Goal: Information Seeking & Learning: Learn about a topic

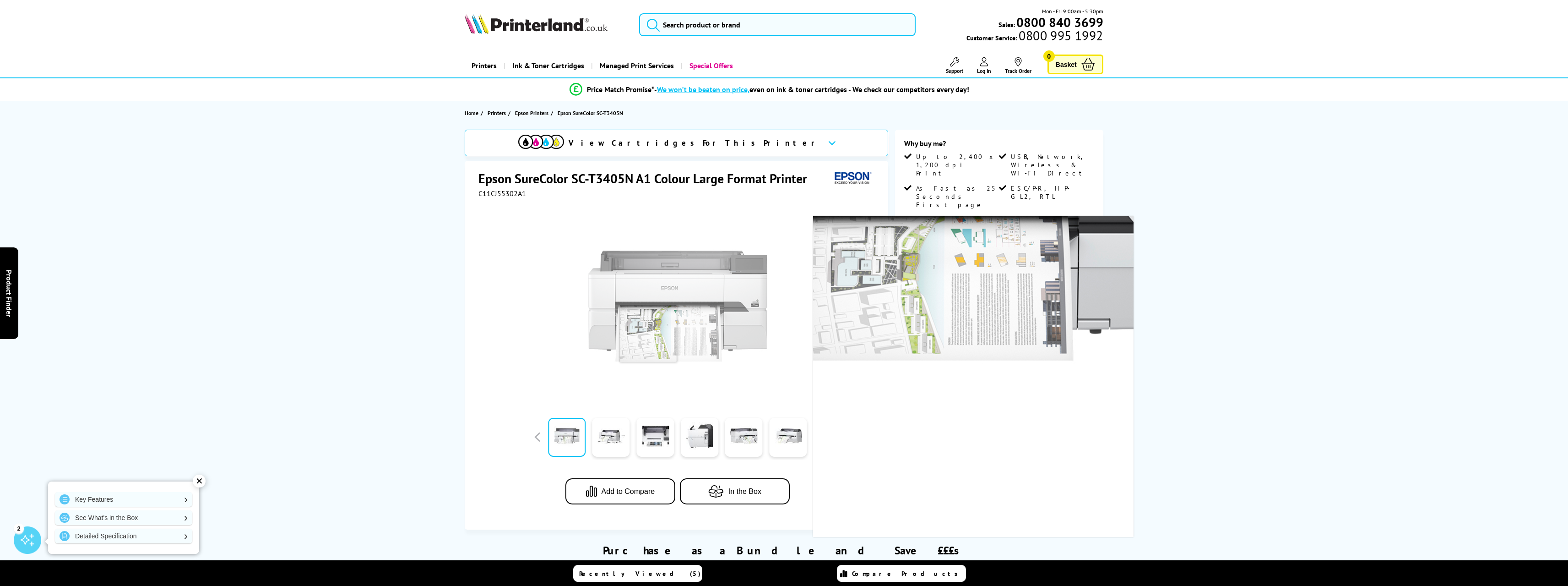
click at [648, 333] on img at bounding box center [678, 306] width 180 height 180
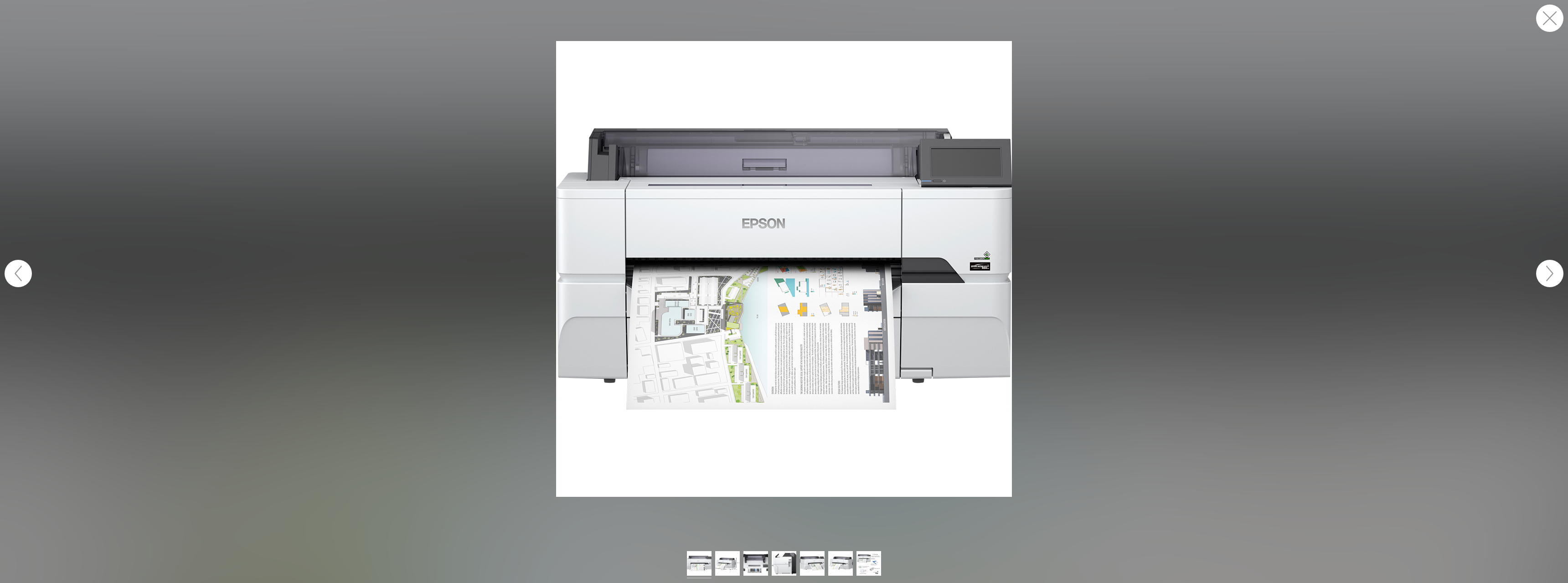
click at [732, 310] on img at bounding box center [784, 268] width 456 height 456
click at [1272, 313] on figure at bounding box center [784, 268] width 1568 height 519
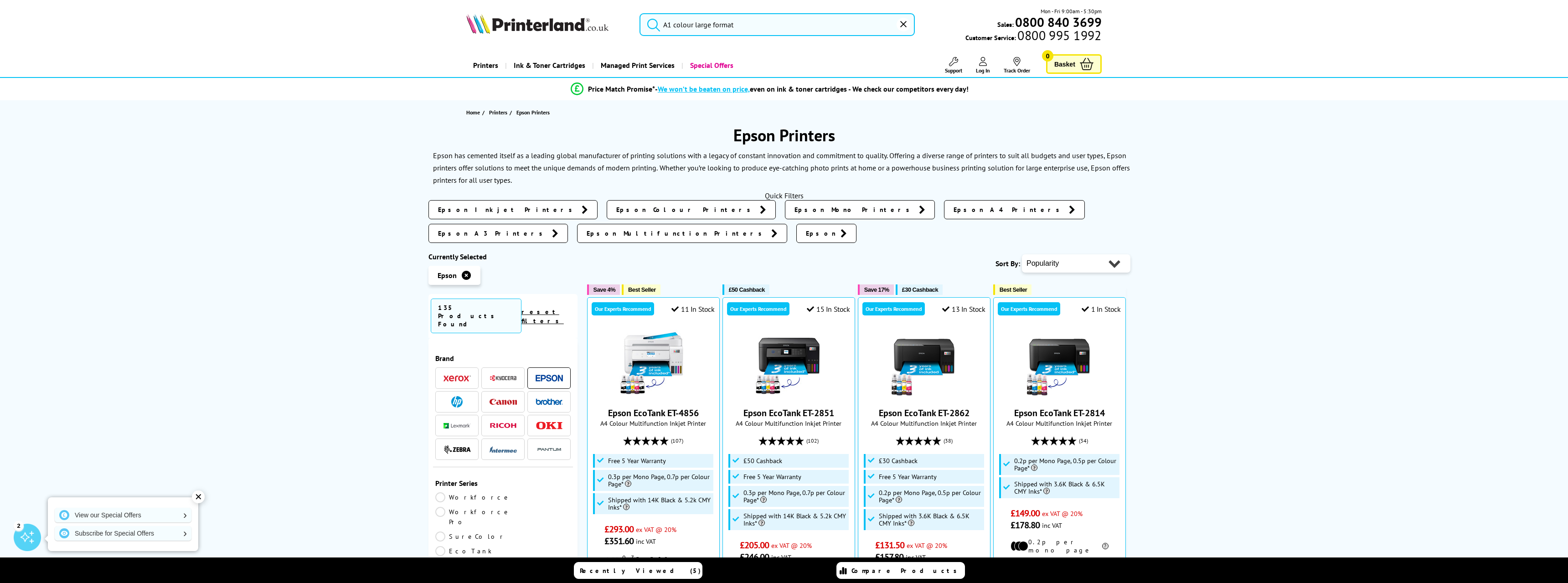
click at [733, 21] on input "A1 colour large format" at bounding box center [777, 24] width 275 height 23
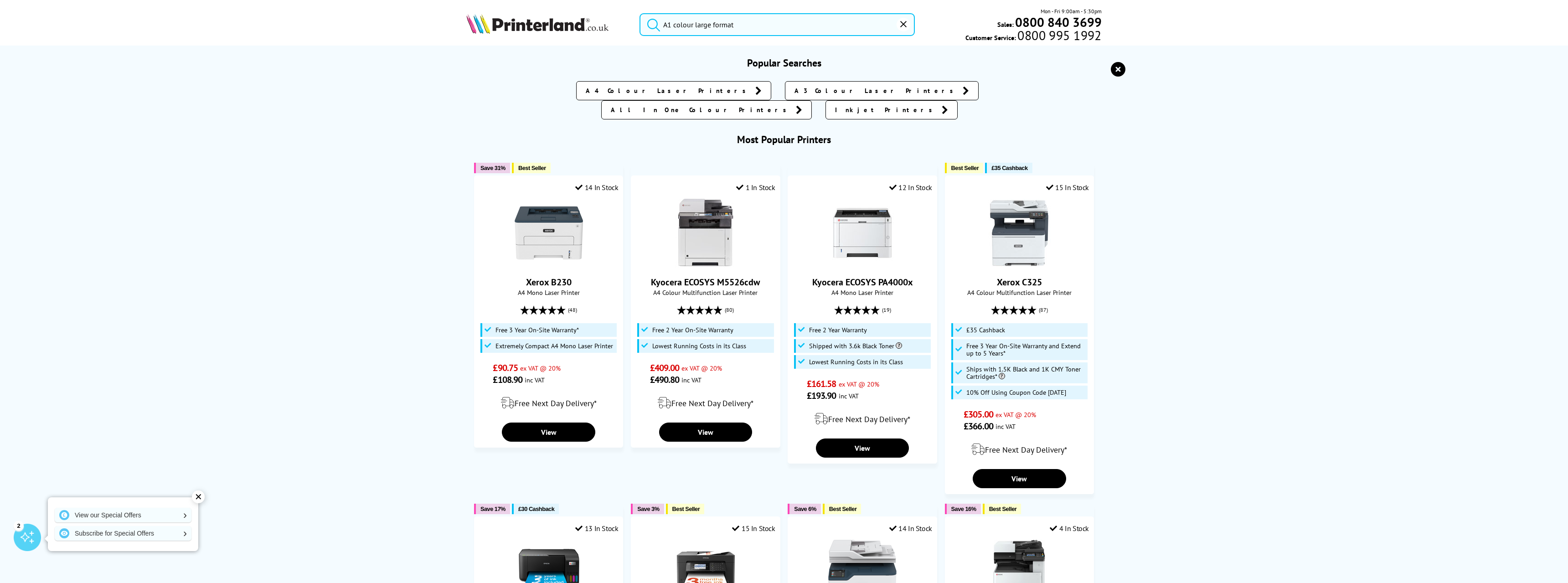
click at [803, 19] on input "A1 colour large format" at bounding box center [777, 24] width 275 height 23
click at [640, 13] on button "submit" at bounding box center [651, 23] width 23 height 20
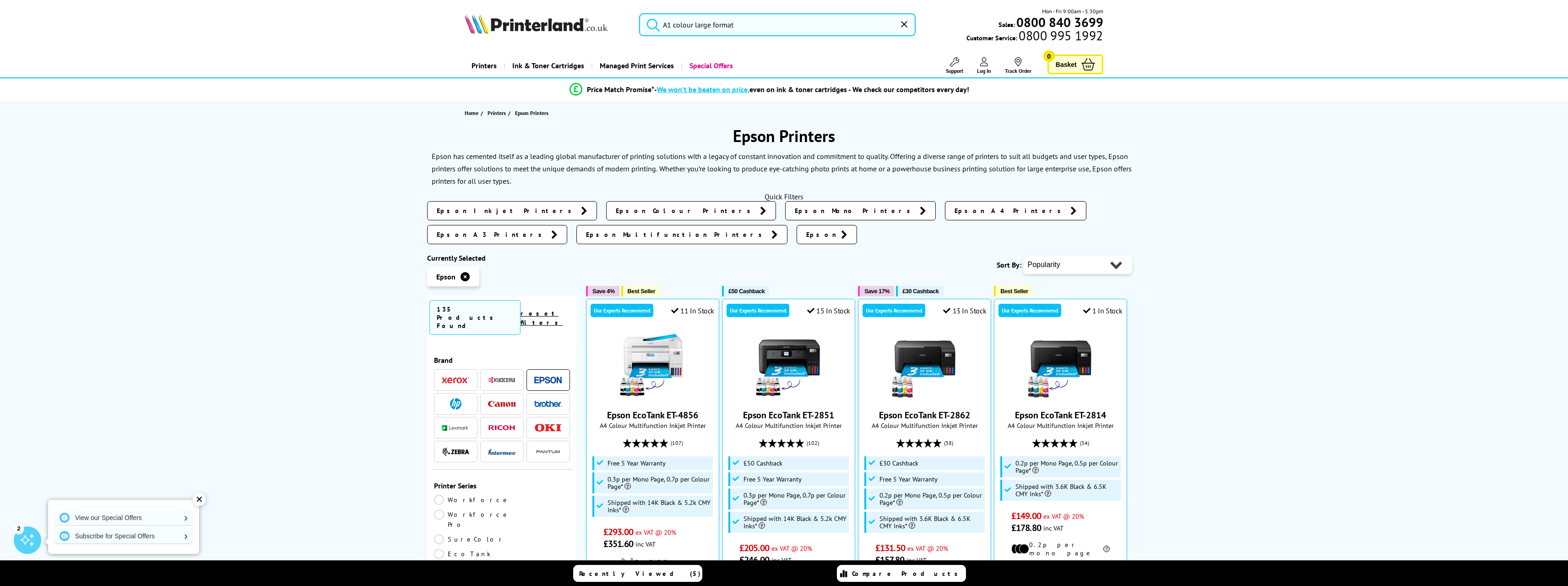
click at [464, 272] on icon at bounding box center [465, 276] width 9 height 9
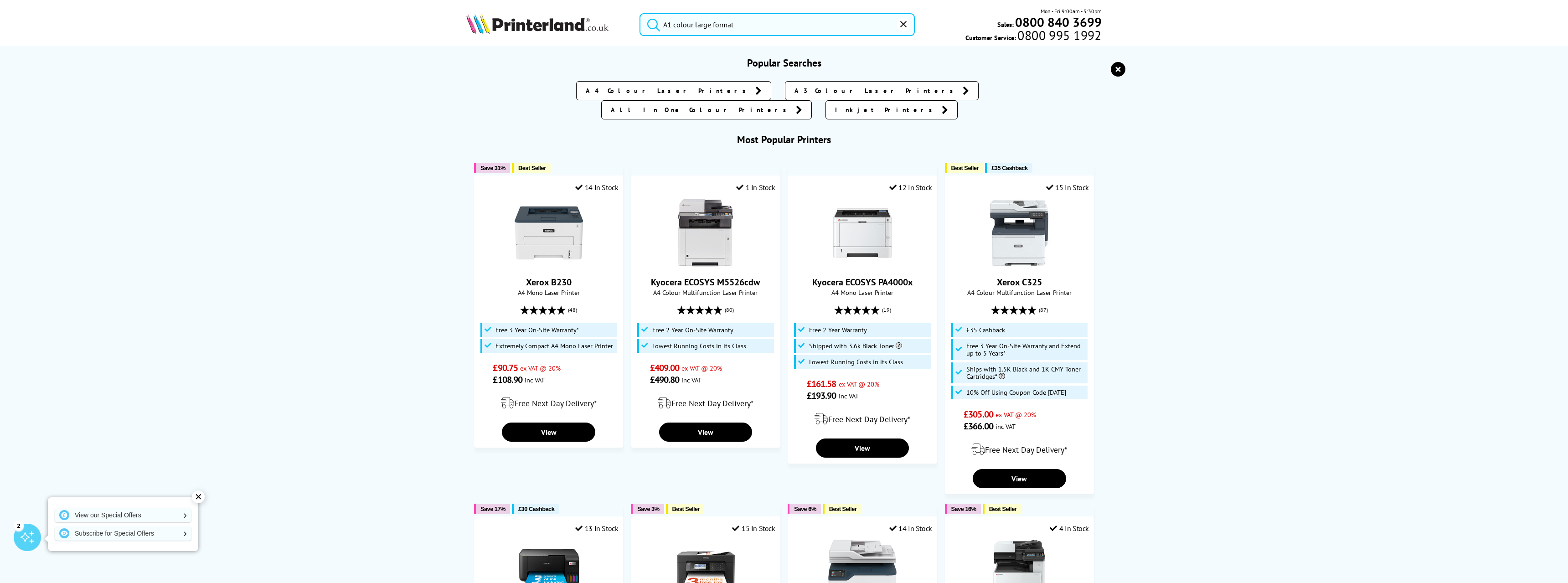
click at [765, 35] on input "A1 colour large format" at bounding box center [777, 24] width 275 height 23
click at [640, 13] on button "submit" at bounding box center [651, 23] width 23 height 20
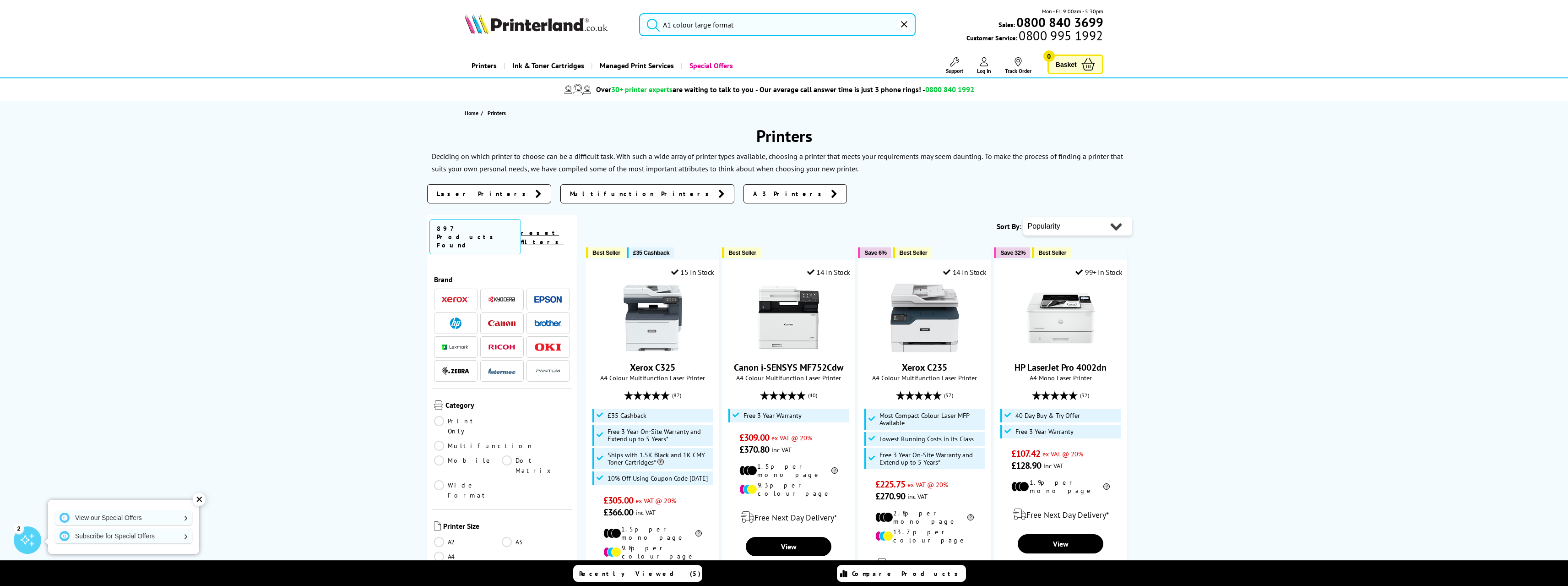
click at [743, 193] on link "A3 Printers" at bounding box center [795, 193] width 103 height 19
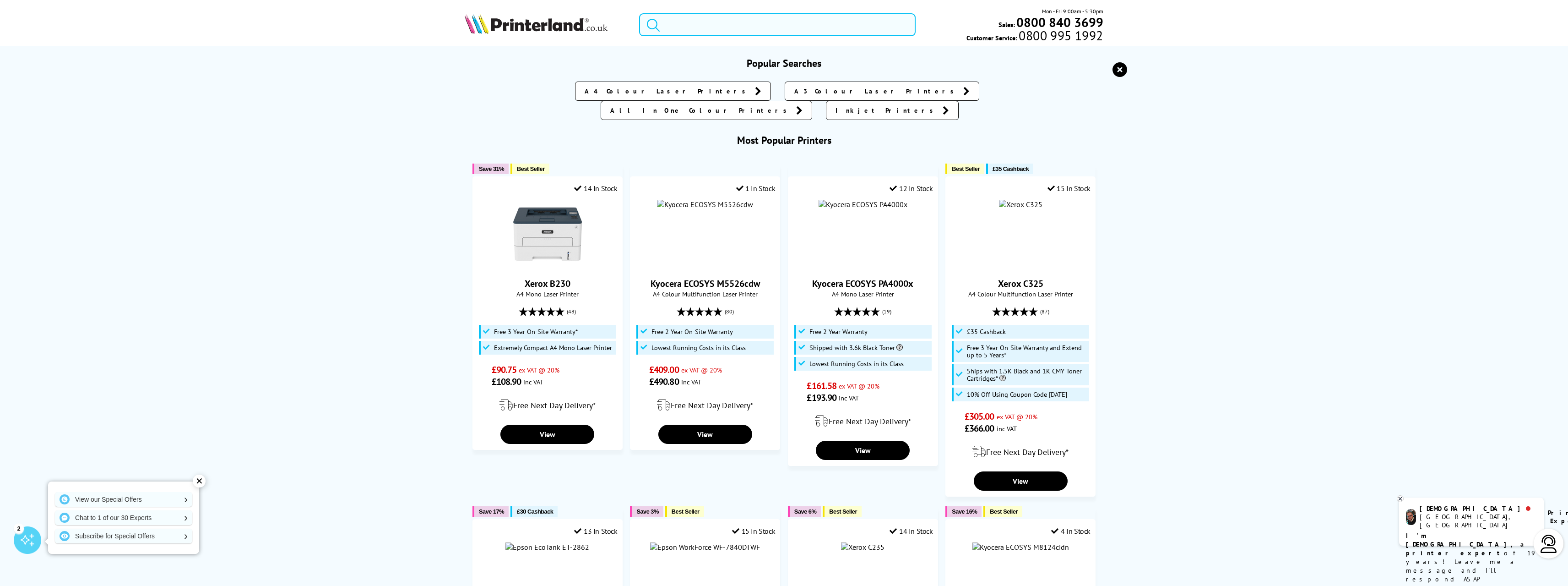
click at [713, 35] on input "search" at bounding box center [777, 24] width 276 height 23
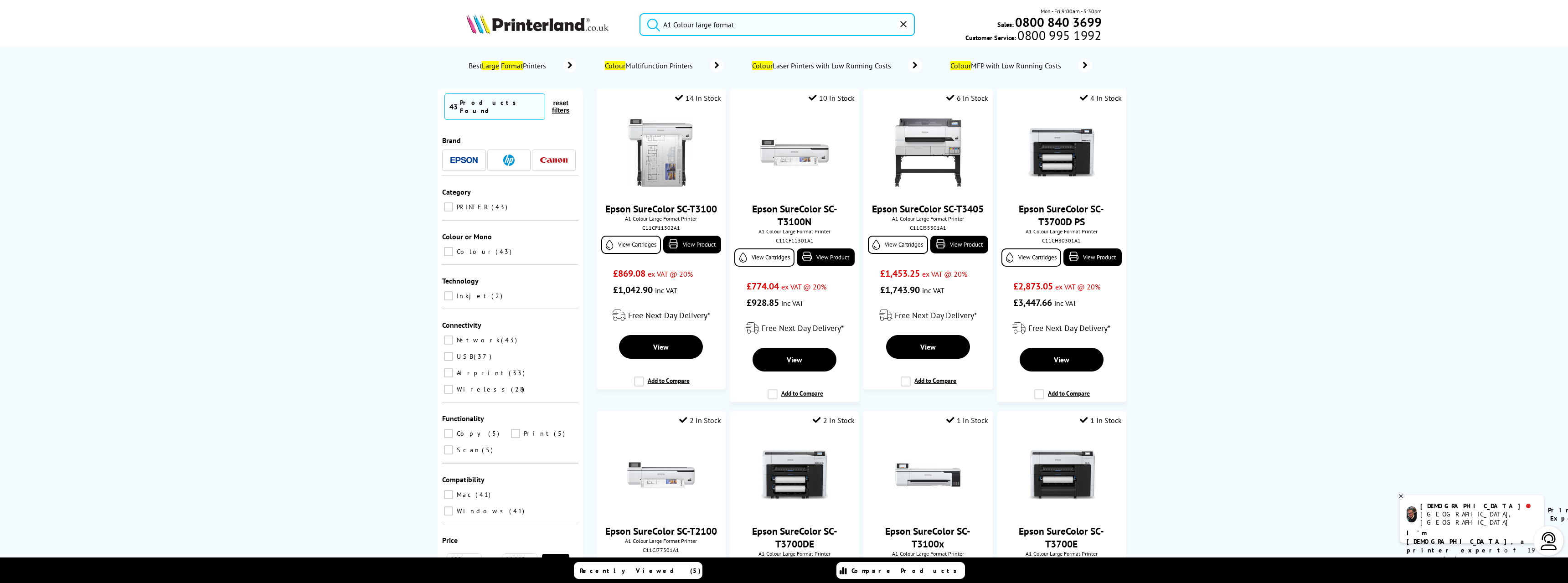
type input "A1 Colour large format"
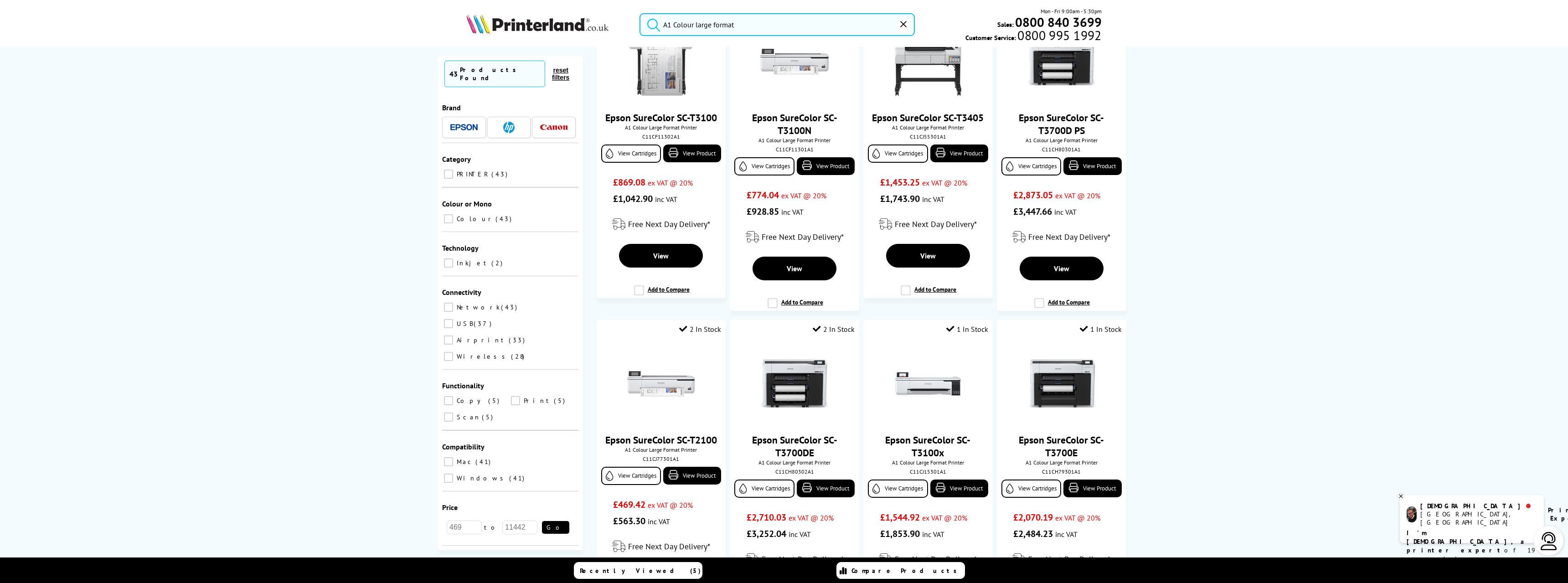
scroll to position [183, 0]
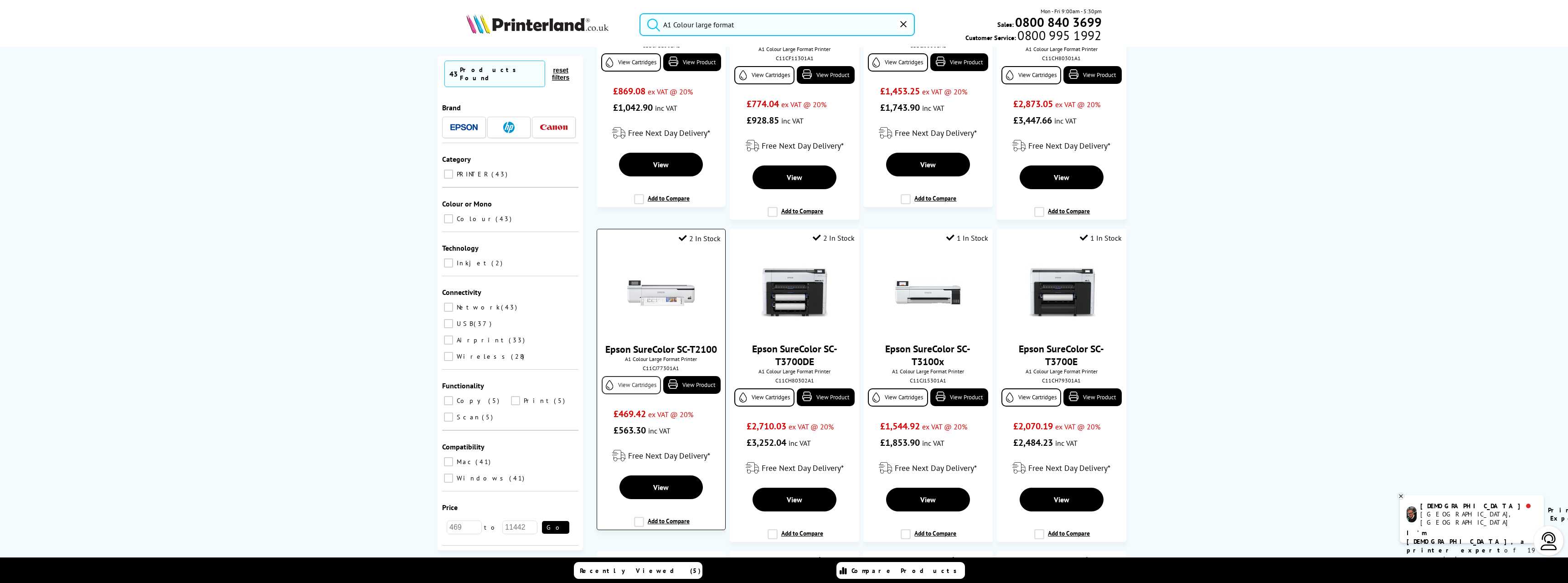
click at [620, 386] on link "View Cartridges" at bounding box center [631, 385] width 59 height 18
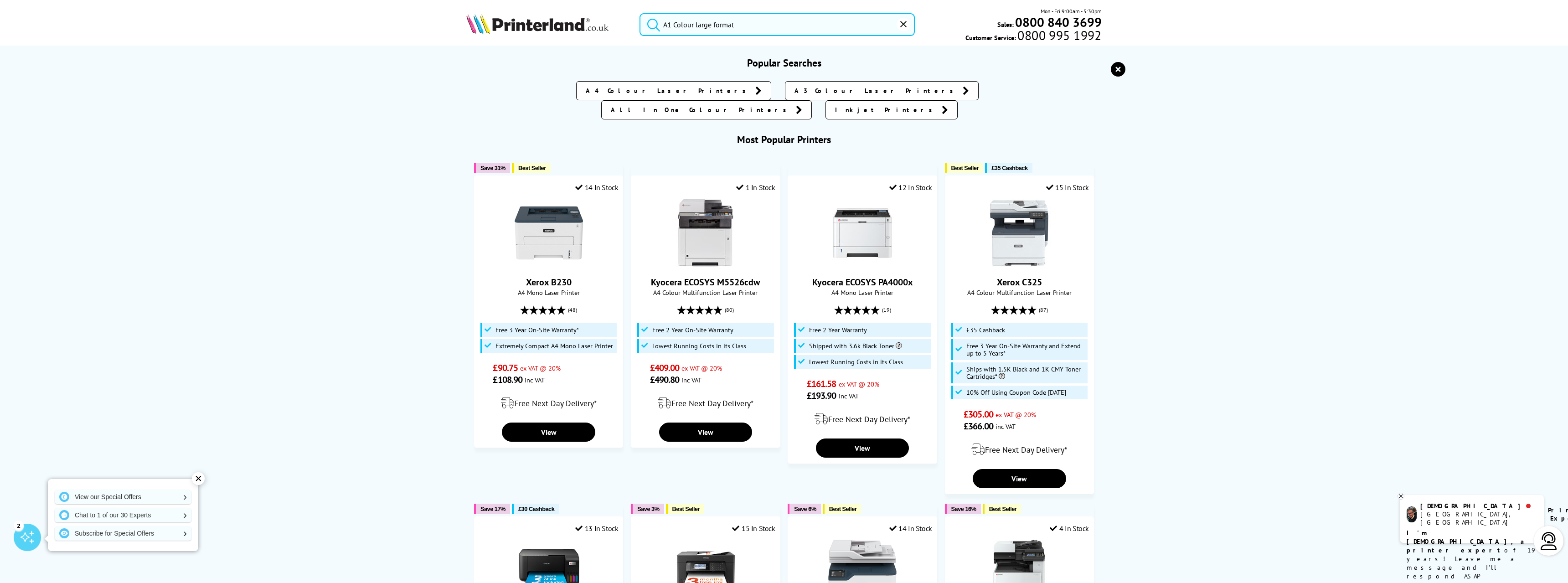
click at [754, 29] on input "A1 Colour large format" at bounding box center [777, 24] width 275 height 23
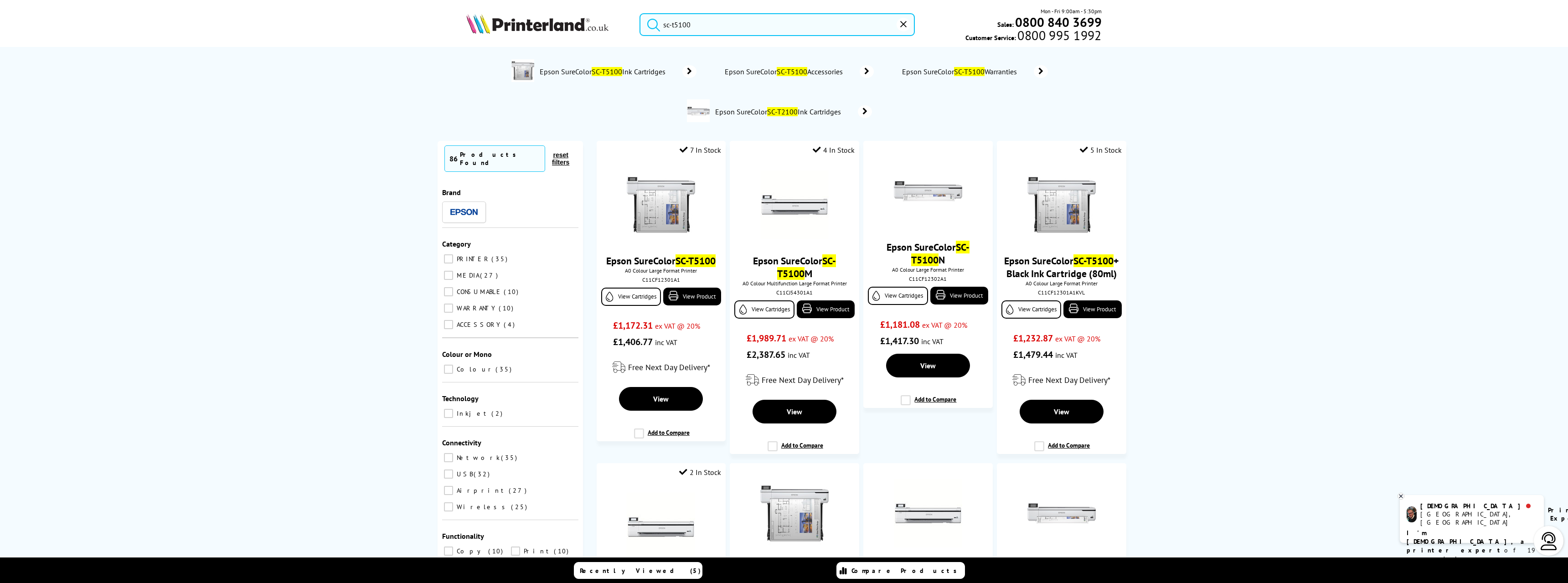
type input "sc-t5100"
